Goal: Use online tool/utility: Use online tool/utility

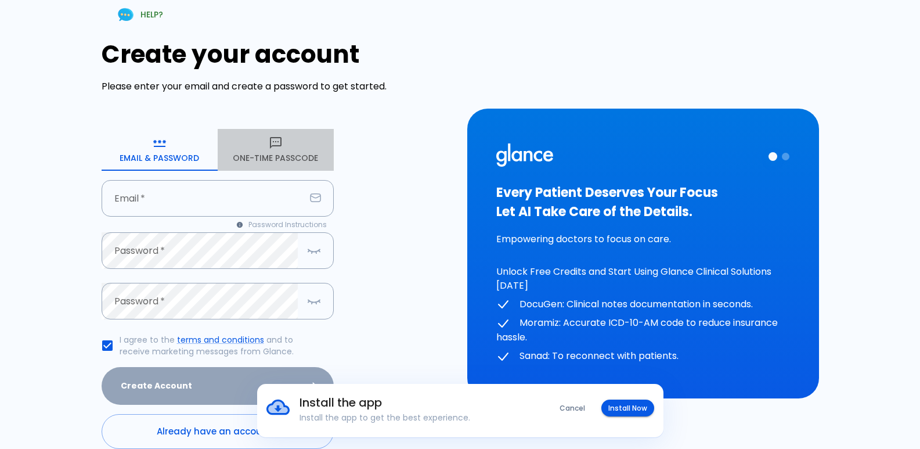
click at [272, 139] on icon "button" at bounding box center [276, 143] width 14 height 14
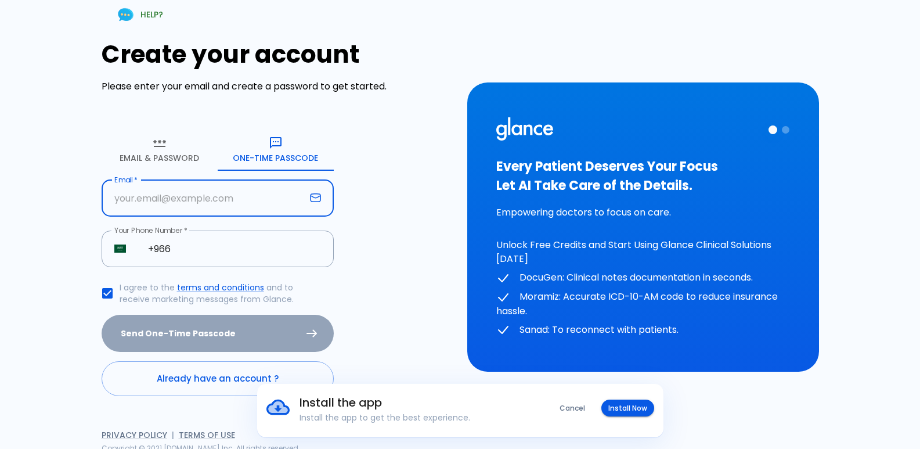
click at [139, 202] on input "text" at bounding box center [204, 198] width 204 height 37
type input "A"
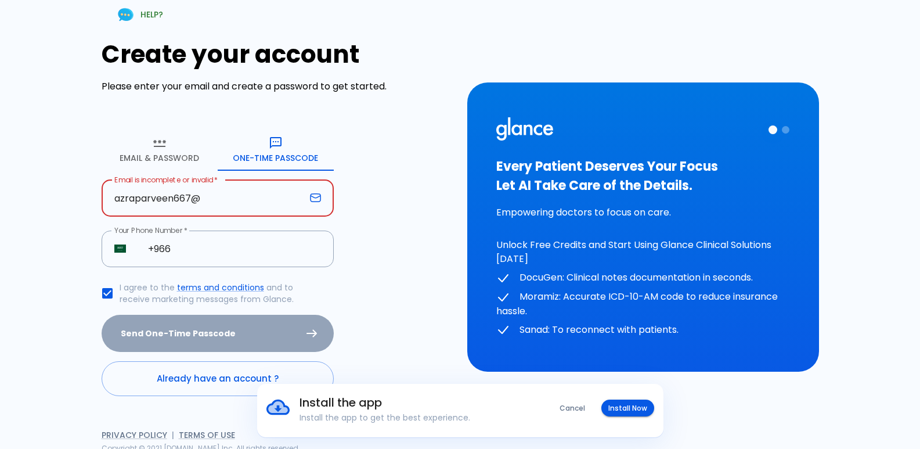
type input "[EMAIL_ADDRESS][DOMAIN_NAME]"
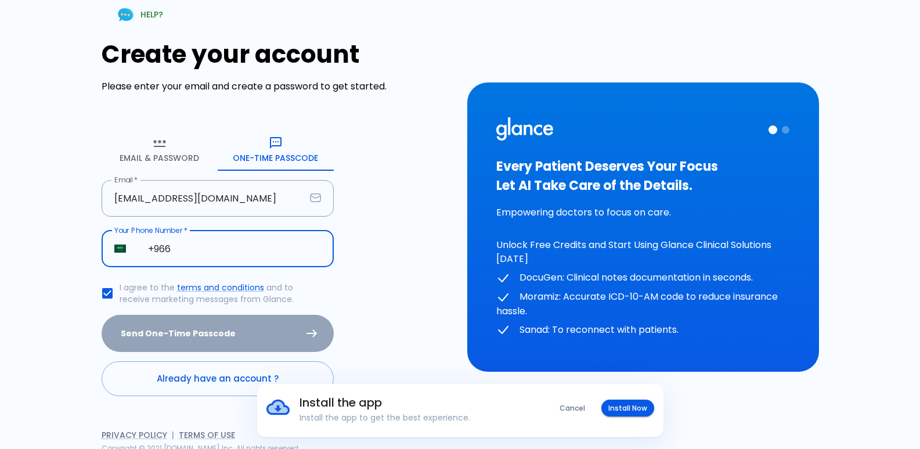
click at [186, 249] on input "+966" at bounding box center [234, 248] width 198 height 37
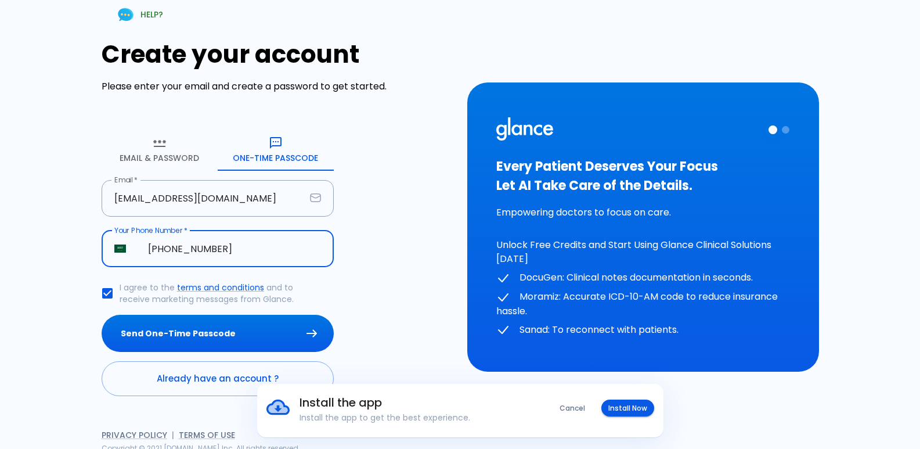
type input "[PHONE_NUMBER]"
click at [102, 314] on button "Send One-Time Passcode" at bounding box center [218, 333] width 232 height 38
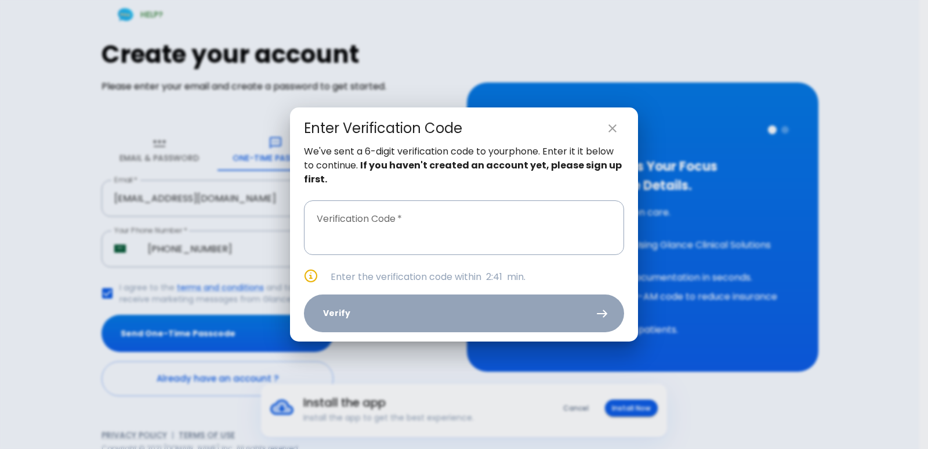
click at [259, 351] on div "Enter Verification Code We've sent a 6-digit verification code to your phone . …" at bounding box center [464, 224] width 928 height 449
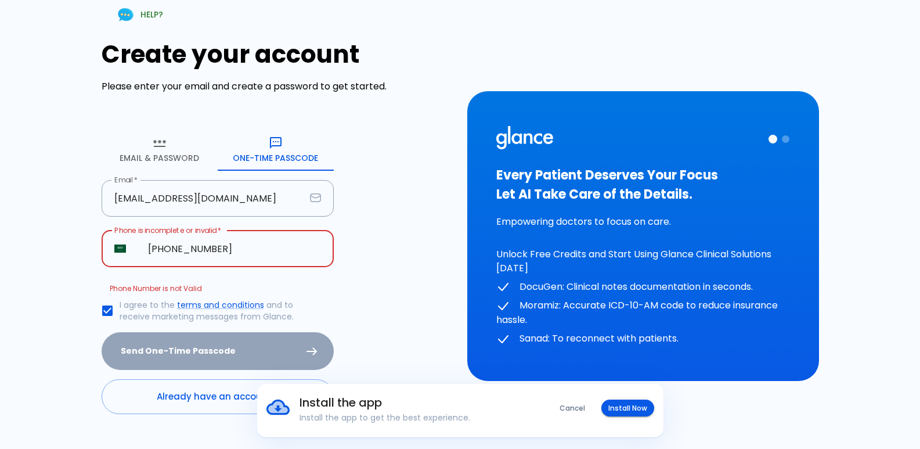
type input "[PHONE_NUMBER]"
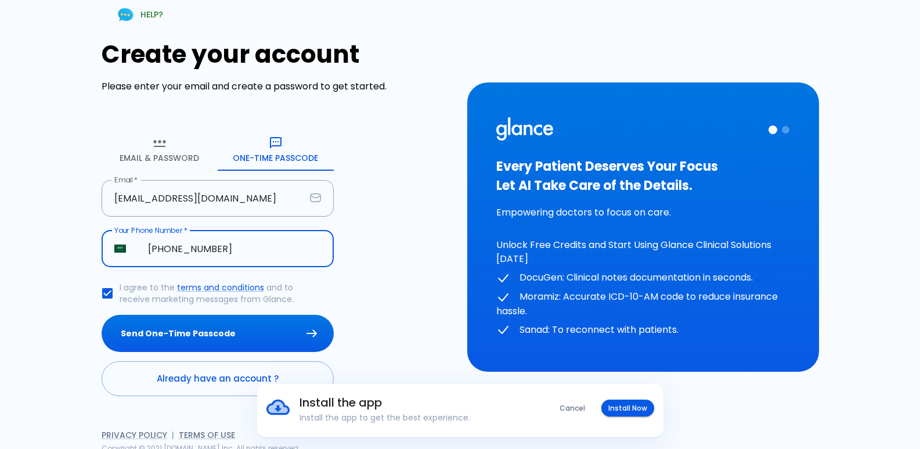
click at [102, 314] on button "Send One-Time Passcode" at bounding box center [218, 333] width 232 height 38
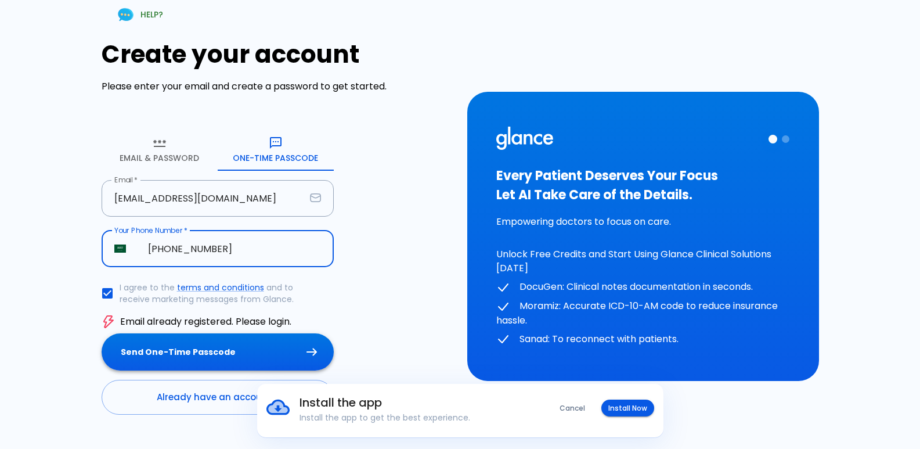
click at [132, 355] on button "Send One-Time Passcode" at bounding box center [218, 352] width 232 height 38
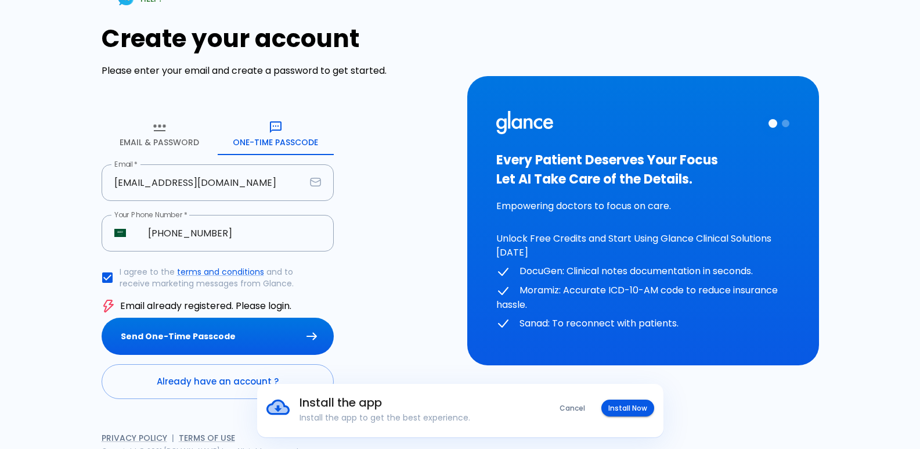
scroll to position [24, 0]
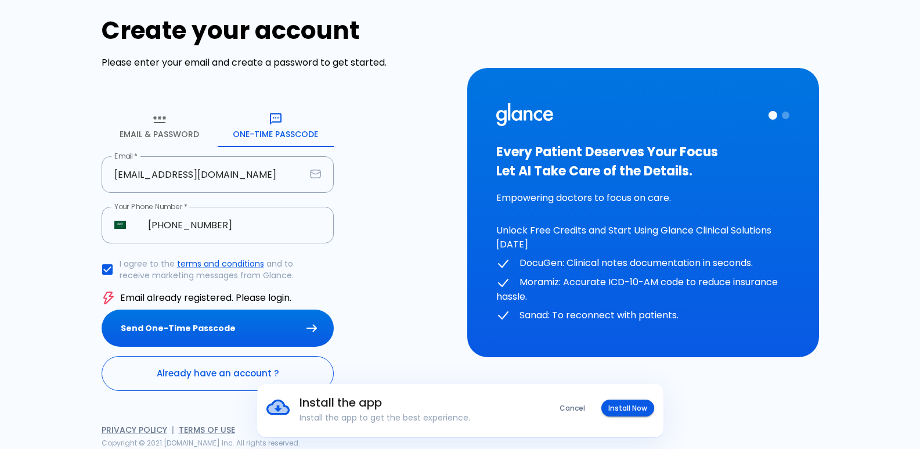
click at [138, 374] on link "Already have an account ?" at bounding box center [218, 373] width 232 height 35
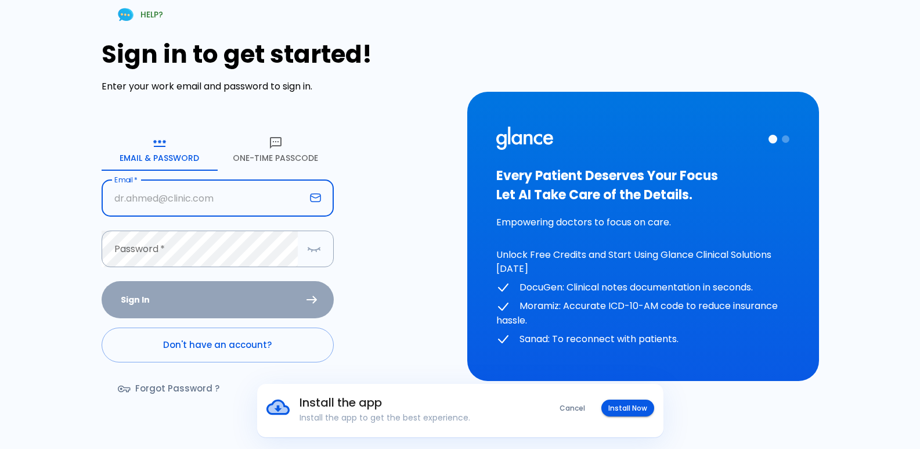
click at [166, 209] on input "text" at bounding box center [204, 198] width 204 height 37
type input "[EMAIL_ADDRESS][DOMAIN_NAME]"
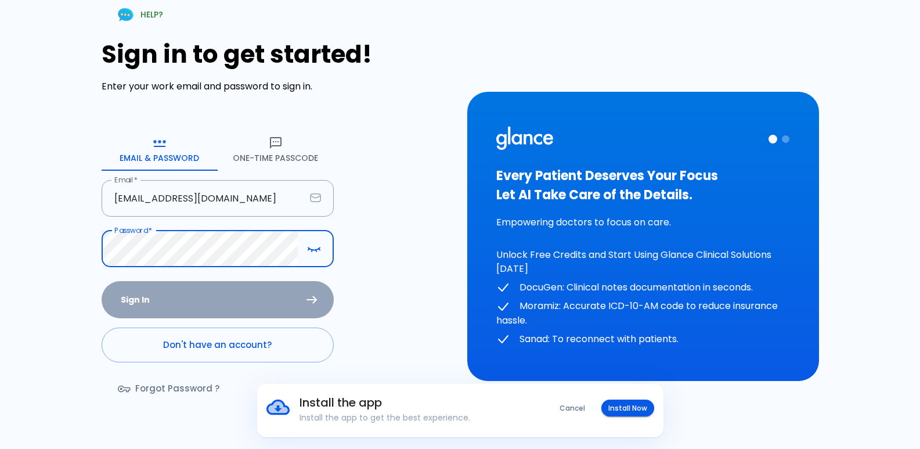
click at [245, 162] on button "One-Time Passcode" at bounding box center [276, 150] width 116 height 42
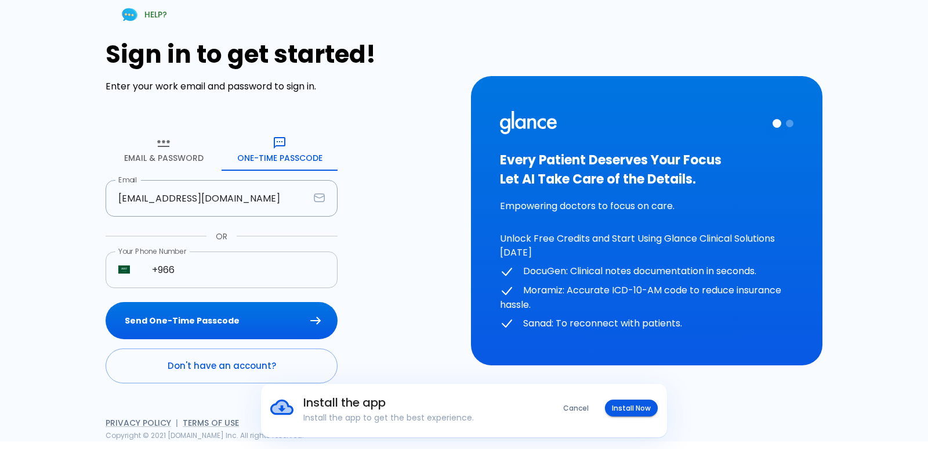
click at [193, 276] on input "+966" at bounding box center [238, 269] width 198 height 37
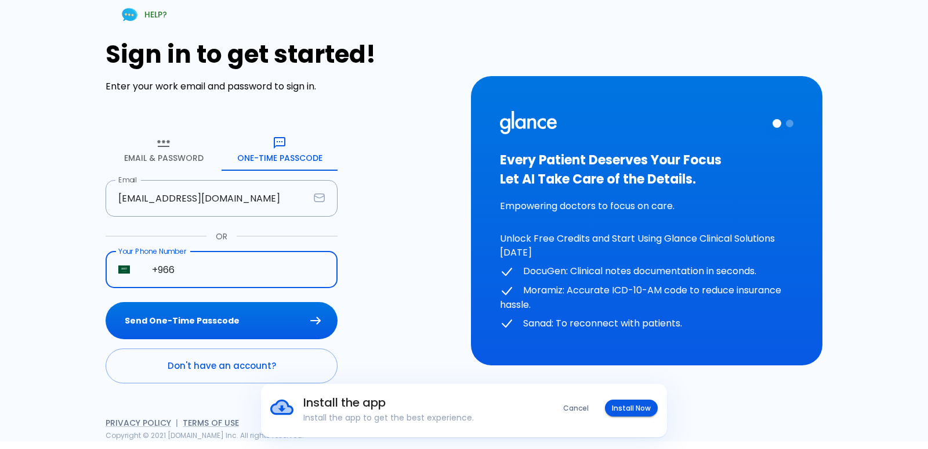
type input "[PHONE_NUMBER]"
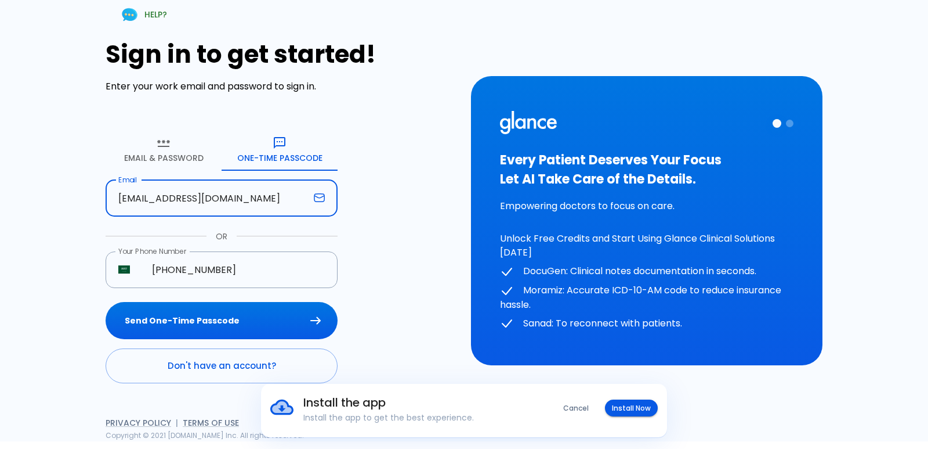
drag, startPoint x: 225, startPoint y: 198, endPoint x: 121, endPoint y: 195, distance: 103.9
click at [121, 195] on input "[EMAIL_ADDRESS][DOMAIN_NAME]" at bounding box center [208, 198] width 204 height 37
drag, startPoint x: 235, startPoint y: 206, endPoint x: 115, endPoint y: 211, distance: 120.2
click at [115, 211] on input "[EMAIL_ADDRESS][DOMAIN_NAME]" at bounding box center [208, 198] width 204 height 37
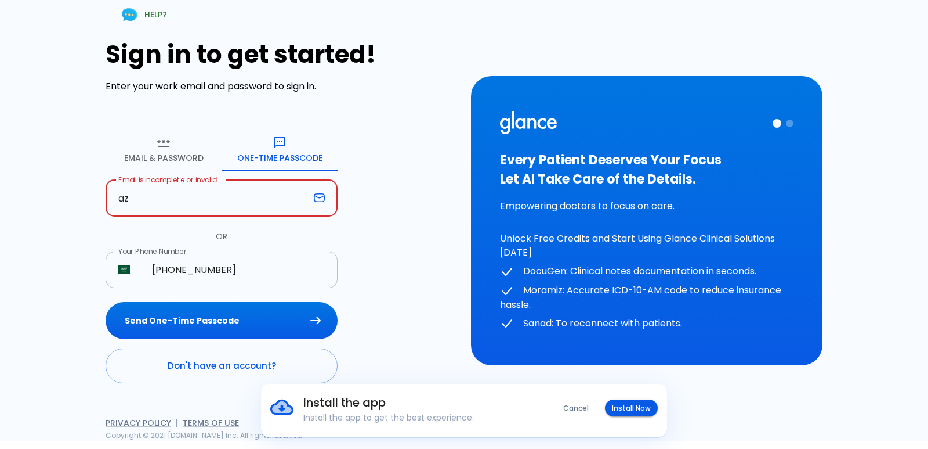
type input "[EMAIL_ADDRESS][DOMAIN_NAME]"
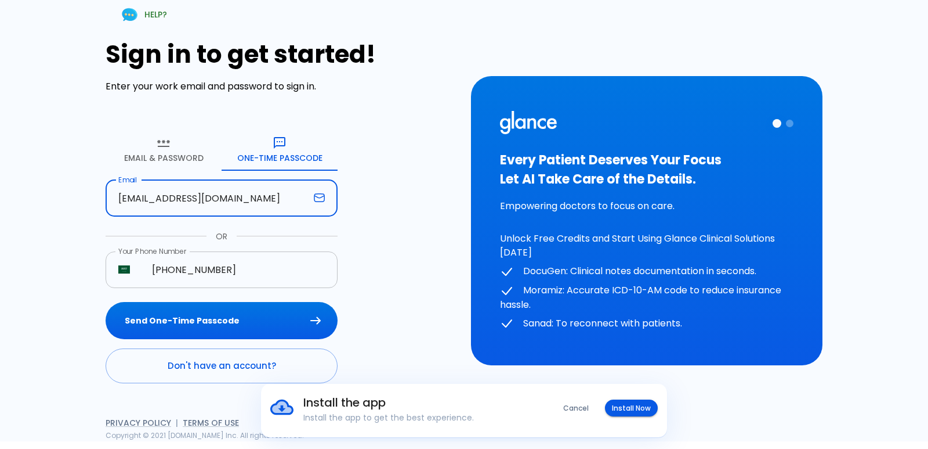
click at [106, 302] on button "Send One-Time Passcode" at bounding box center [222, 321] width 232 height 38
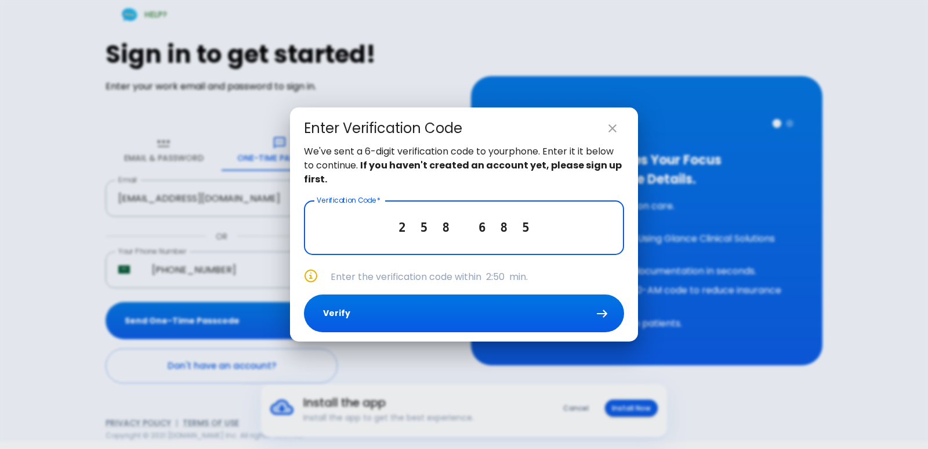
type input "2 5 8 6 8 5"
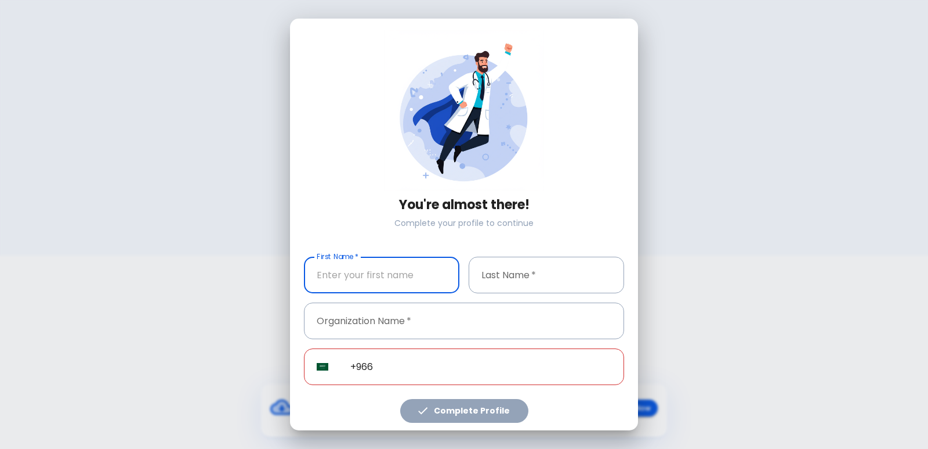
type input "[PHONE_NUMBER]"
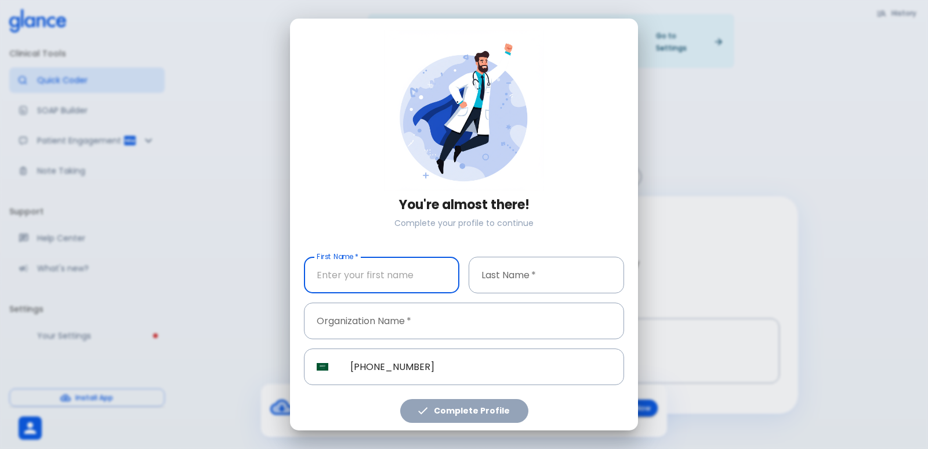
click at [383, 256] on input "text" at bounding box center [381, 274] width 155 height 37
type input "AZRA"
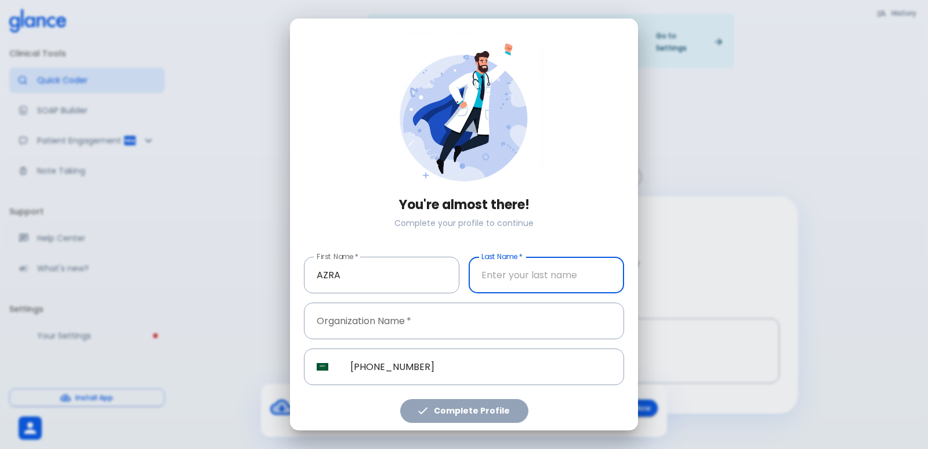
click at [494, 256] on input "text" at bounding box center [546, 274] width 155 height 37
type input "[PERSON_NAME]"
click at [403, 302] on input "text" at bounding box center [464, 320] width 320 height 37
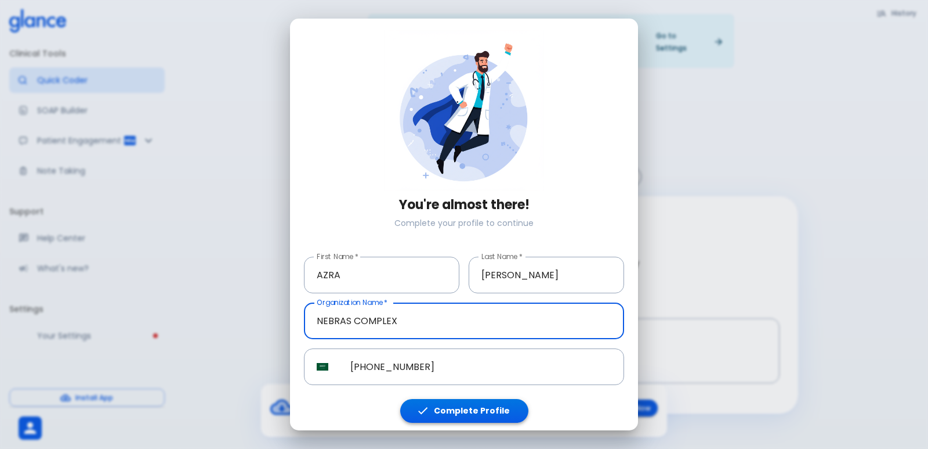
type input "NEBRAS COMPLEX"
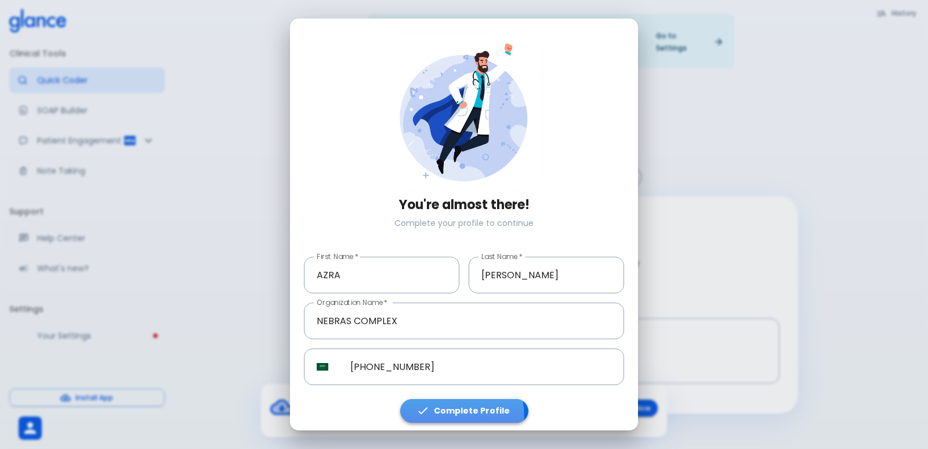
click at [420, 399] on button "Complete Profile" at bounding box center [464, 411] width 128 height 24
click at [446, 399] on button "Complete Profile" at bounding box center [464, 411] width 128 height 24
click at [447, 400] on button "Complete Profile" at bounding box center [464, 411] width 128 height 24
click at [448, 400] on button "Complete Profile" at bounding box center [464, 411] width 128 height 24
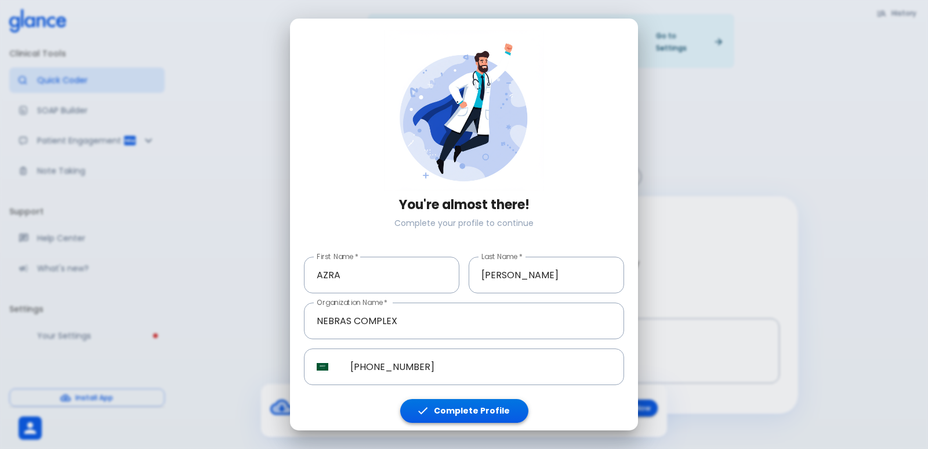
click at [426, 404] on icon "button" at bounding box center [423, 410] width 13 height 13
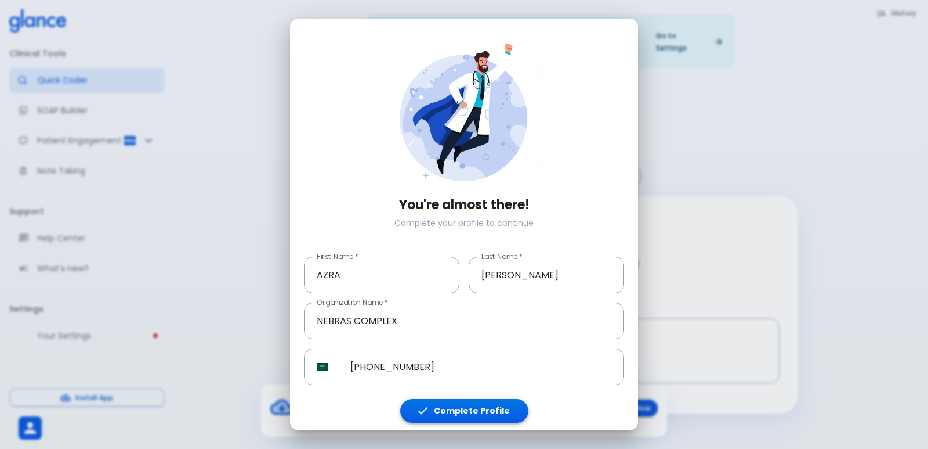
click at [426, 404] on icon "button" at bounding box center [423, 410] width 13 height 13
click at [453, 399] on button "Complete Profile" at bounding box center [464, 411] width 128 height 24
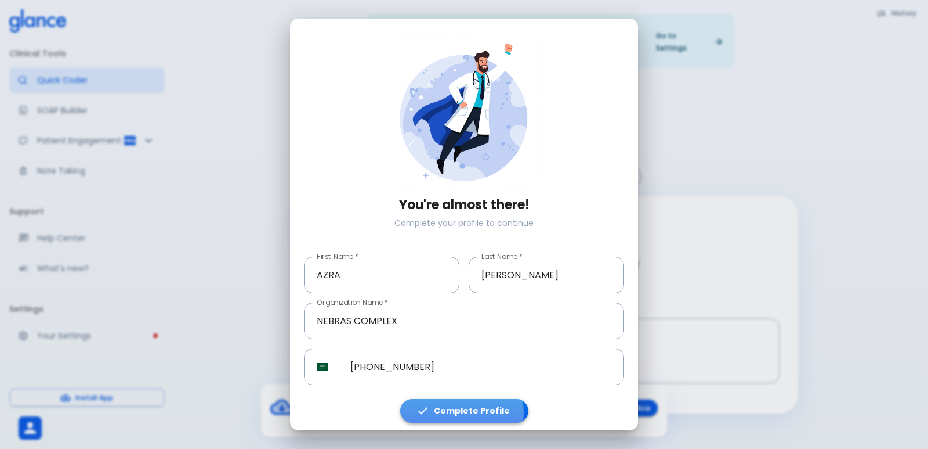
click at [453, 399] on button "Complete Profile" at bounding box center [464, 411] width 128 height 24
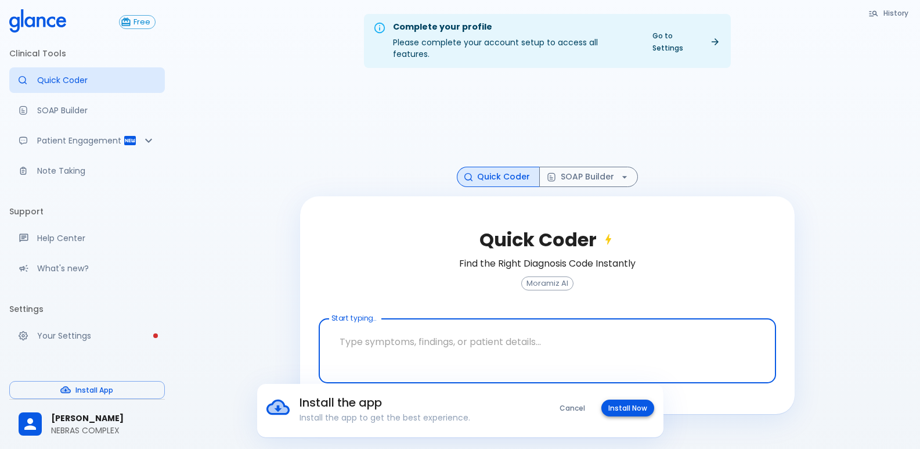
click at [606, 408] on button "Install Now" at bounding box center [627, 407] width 53 height 17
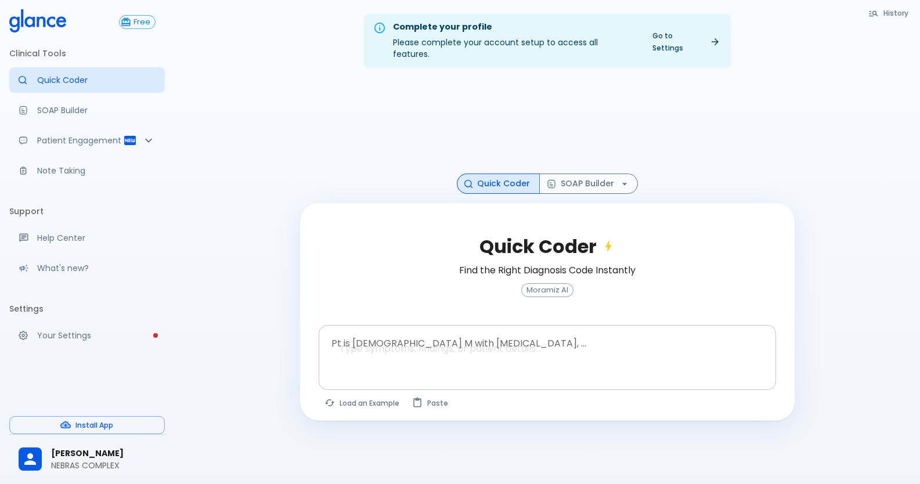
click at [471, 325] on div "x Pt is [DEMOGRAPHIC_DATA] M with [MEDICAL_DATA], ..." at bounding box center [547, 357] width 457 height 65
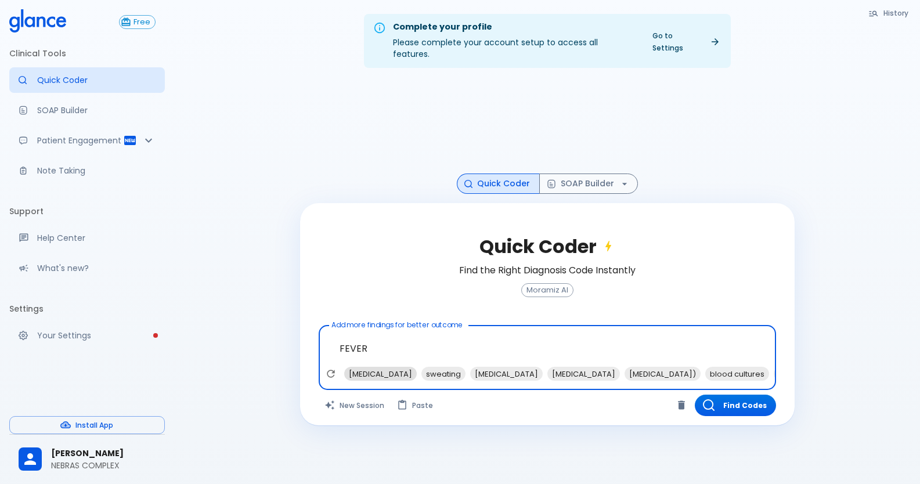
click at [352, 367] on span "[MEDICAL_DATA]" at bounding box center [380, 373] width 73 height 13
click at [365, 367] on span "sweating" at bounding box center [366, 373] width 44 height 13
click at [574, 367] on span "[MEDICAL_DATA])" at bounding box center [536, 373] width 76 height 13
drag, startPoint x: 622, startPoint y: 360, endPoint x: 616, endPoint y: 364, distance: 7.6
click at [620, 367] on span "antipyretics" at bounding box center [593, 373] width 53 height 13
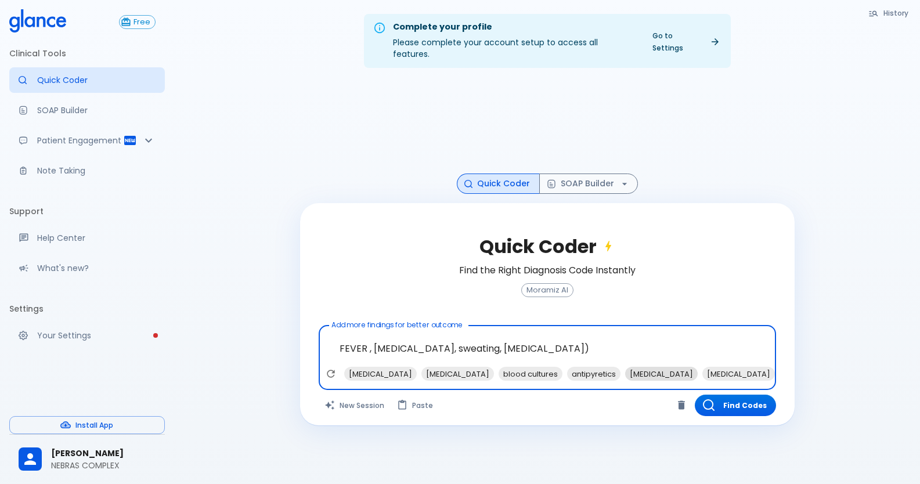
type textarea "FEVER , [MEDICAL_DATA], sweating, [MEDICAL_DATA]), antipyretics"
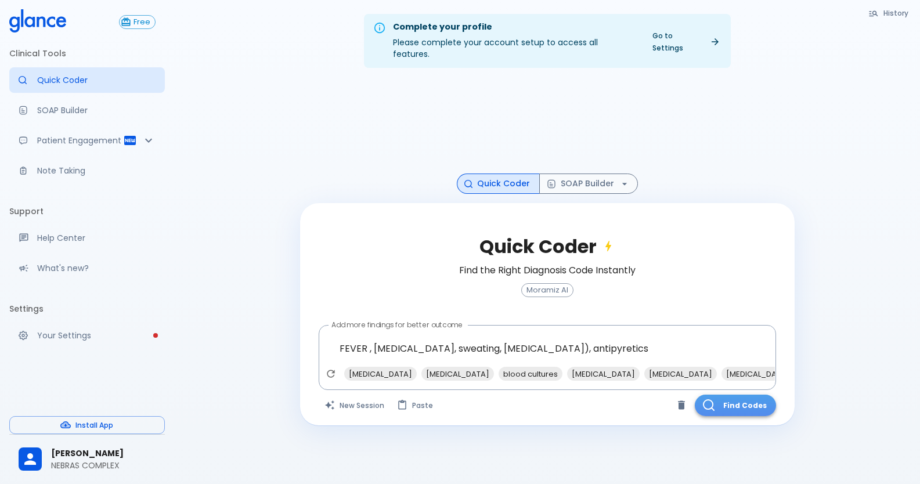
click at [705, 399] on icon "button" at bounding box center [709, 405] width 12 height 12
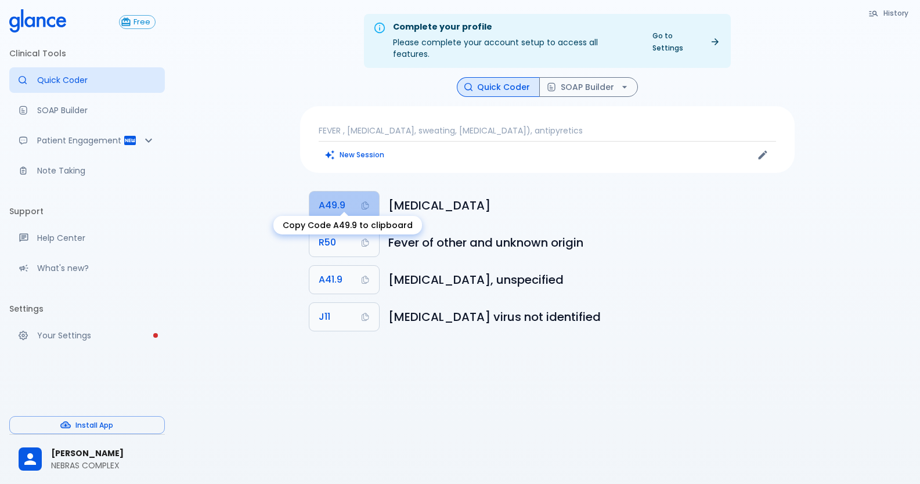
click at [327, 207] on button "A49.9" at bounding box center [344, 205] width 70 height 28
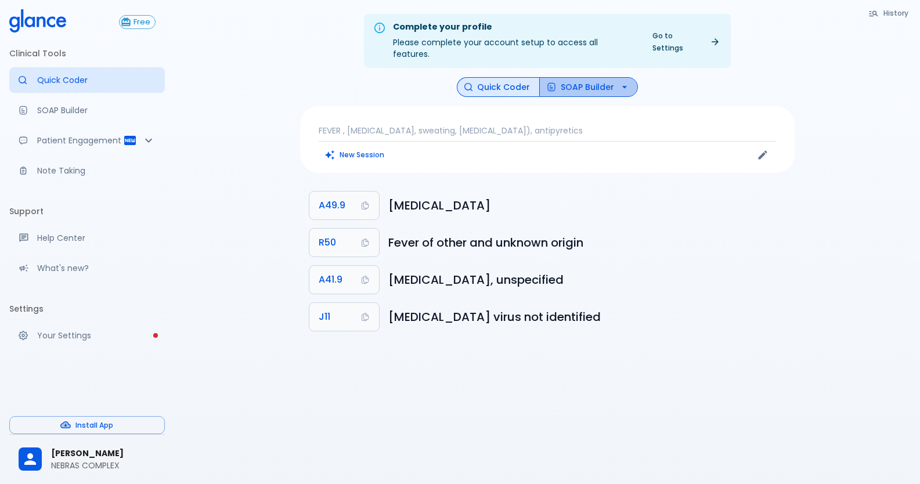
click at [552, 82] on icon "button" at bounding box center [551, 86] width 9 height 9
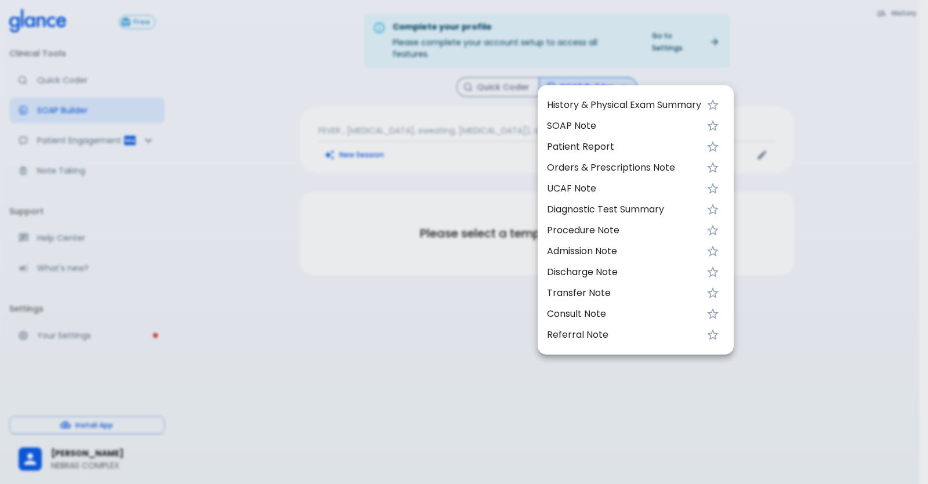
click at [567, 186] on span "UCAF Note" at bounding box center [624, 189] width 154 height 14
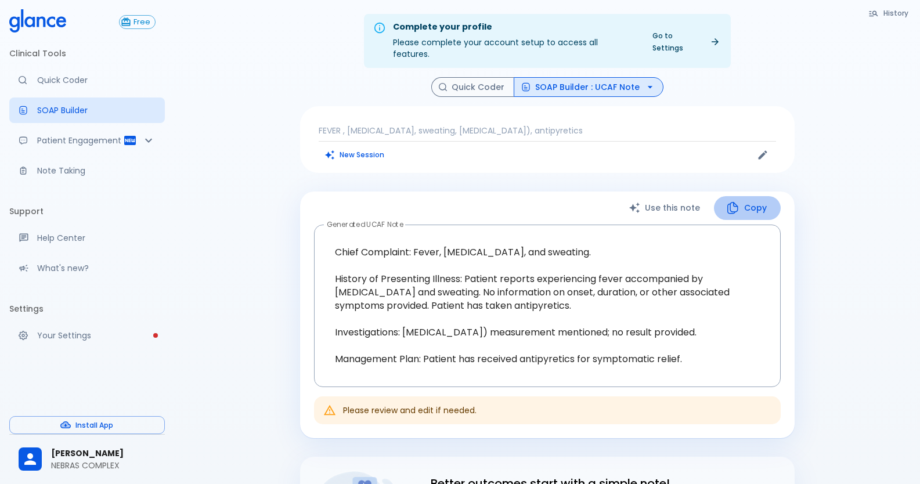
click at [757, 197] on button "Copy" at bounding box center [747, 208] width 67 height 24
click at [364, 125] on p "FEVER , [MEDICAL_DATA], sweating, [MEDICAL_DATA]), antipyretics" at bounding box center [547, 131] width 457 height 12
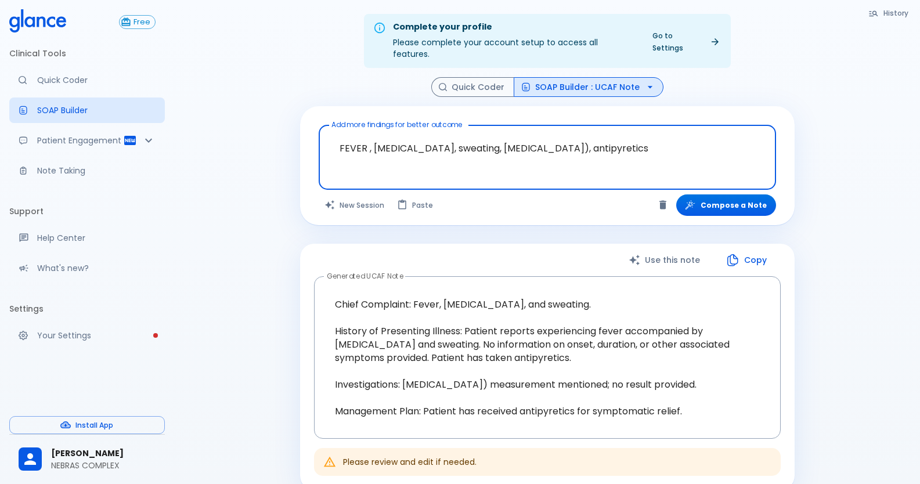
click at [627, 139] on textarea "FEVER , [MEDICAL_DATA], sweating, [MEDICAL_DATA]), antipyretics" at bounding box center [547, 148] width 441 height 37
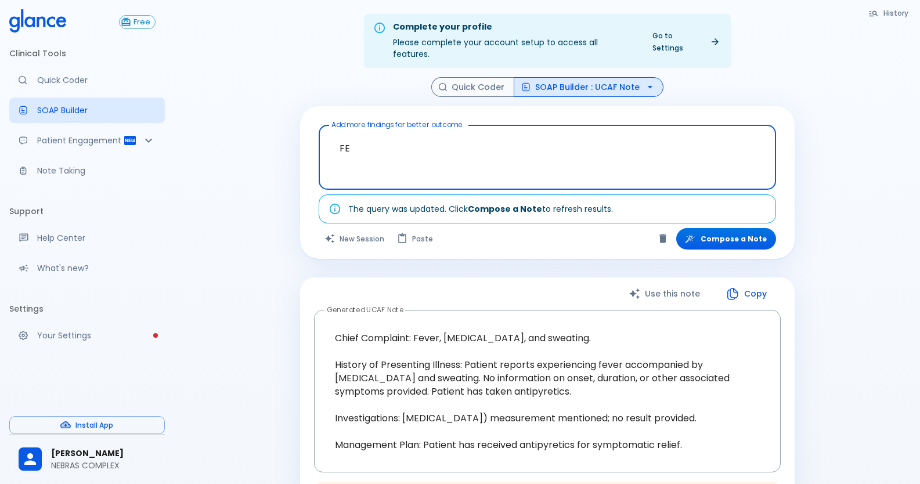
type textarea "F"
click at [528, 133] on textarea "FEVER [MEDICAL_DATA] GENRAL BODYACHE" at bounding box center [547, 148] width 441 height 37
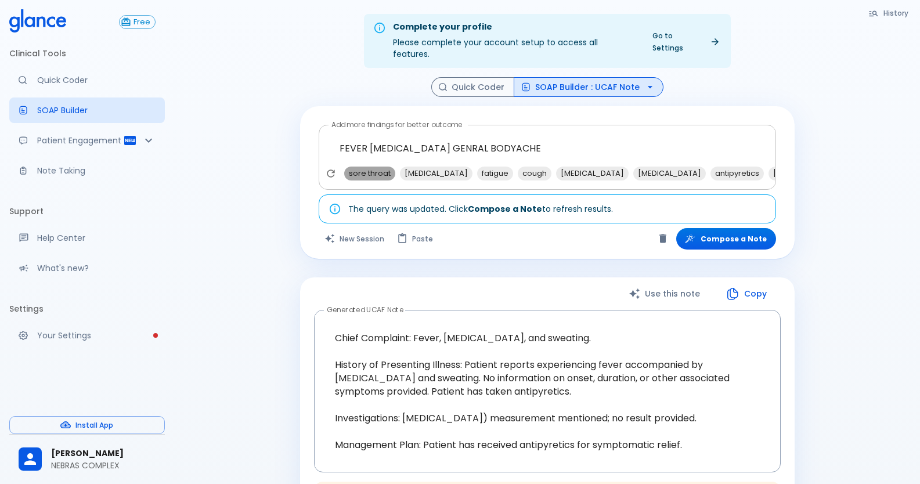
click at [379, 167] on span "sore throat" at bounding box center [369, 173] width 51 height 13
type textarea "FEVER [MEDICAL_DATA] GENRAL BODYACHE, sore throat"
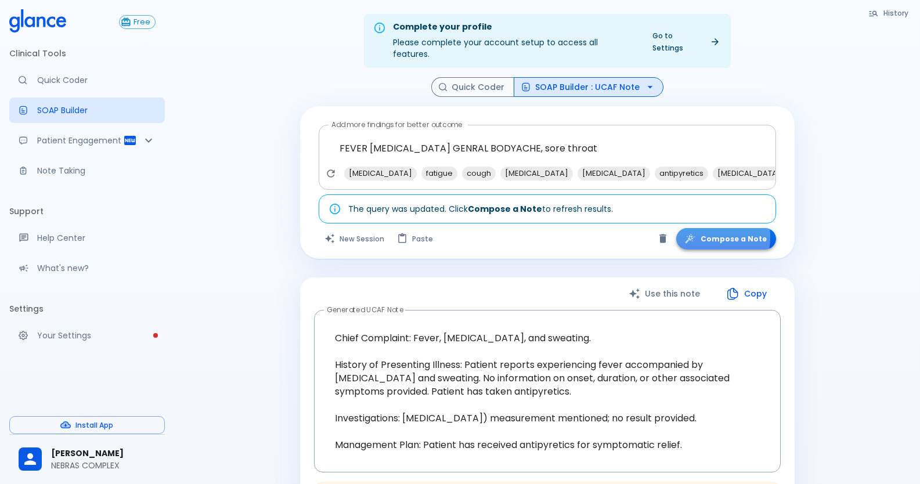
click at [704, 228] on button "Compose a Note" at bounding box center [726, 238] width 100 height 21
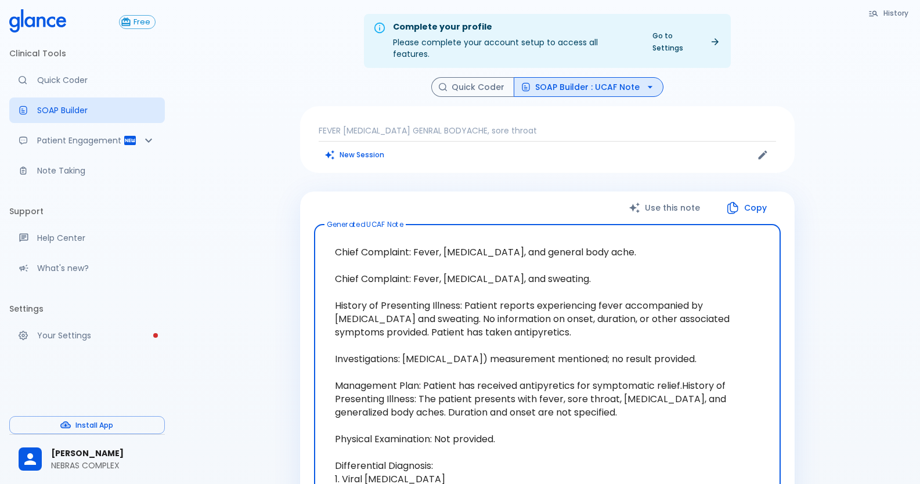
drag, startPoint x: 339, startPoint y: 291, endPoint x: 458, endPoint y: 321, distance: 122.2
click at [465, 326] on textarea "Chief Complaint: Fever, [MEDICAL_DATA], and general body ache. Chief Complaint:…" at bounding box center [547, 419] width 450 height 370
click at [341, 295] on textarea "Chief Complaint: Fever, [MEDICAL_DATA], and general body ache. Chief Complaint:…" at bounding box center [547, 419] width 450 height 370
drag, startPoint x: 336, startPoint y: 292, endPoint x: 494, endPoint y: 324, distance: 161.1
click at [493, 329] on textarea "Chief Complaint: Fever, [MEDICAL_DATA], and general body ache. Chief Complaint:…" at bounding box center [547, 419] width 450 height 370
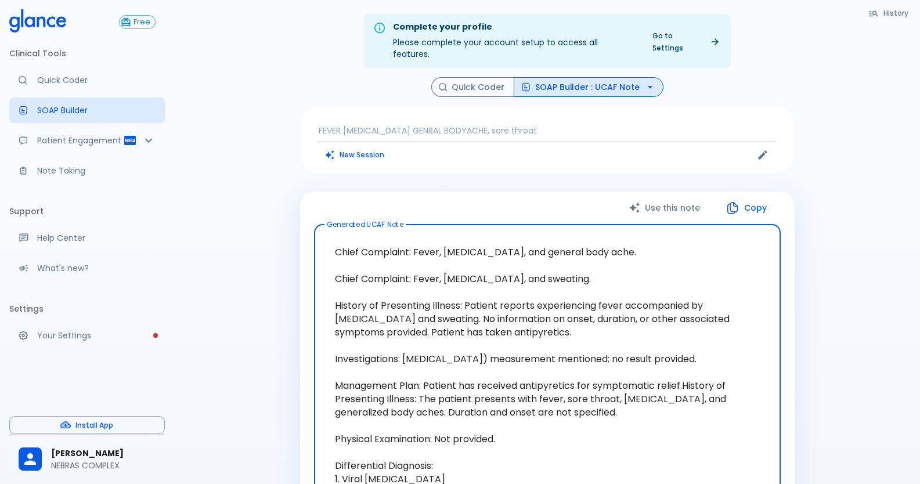
type textarea "Chief Complaint: Fever, [MEDICAL_DATA], and general body ache. Chief Complaint:…"
